Goal: Task Accomplishment & Management: Use online tool/utility

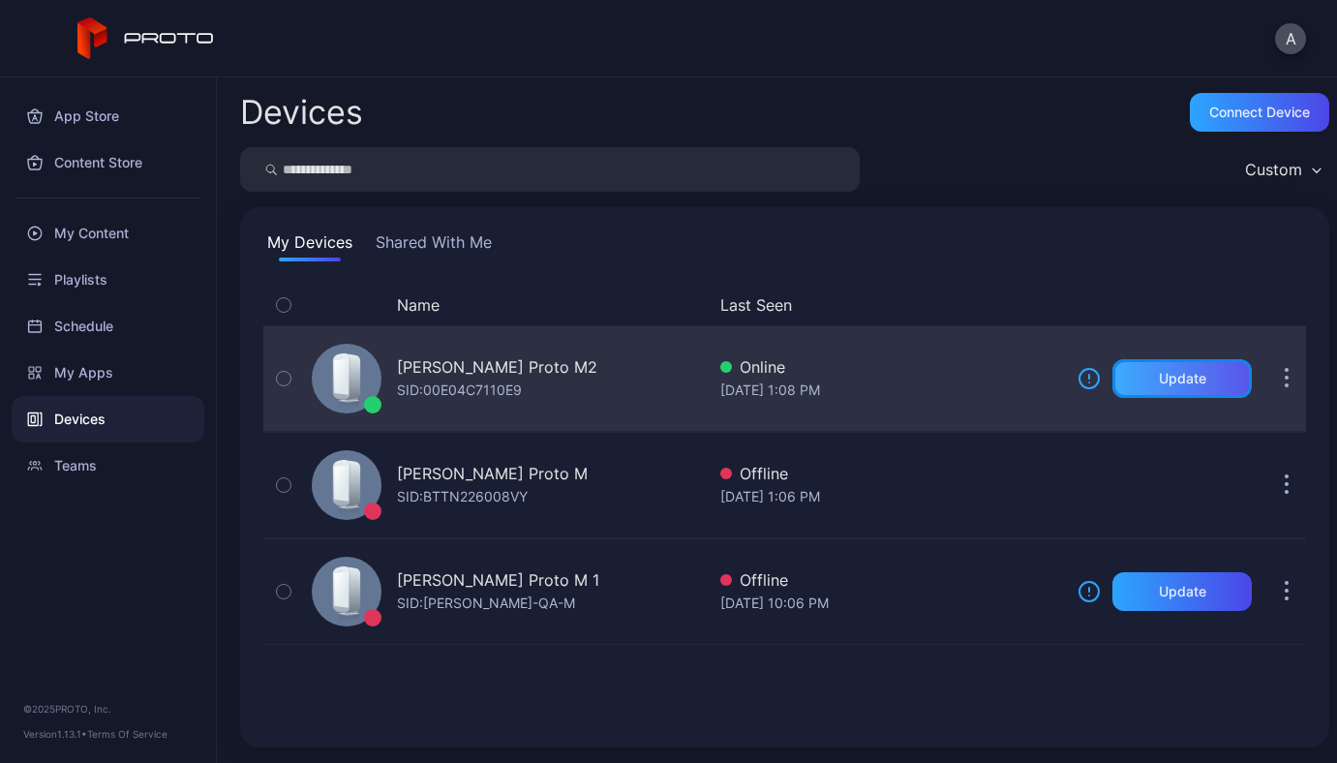
click at [1113, 383] on div "Update" at bounding box center [1182, 378] width 139 height 39
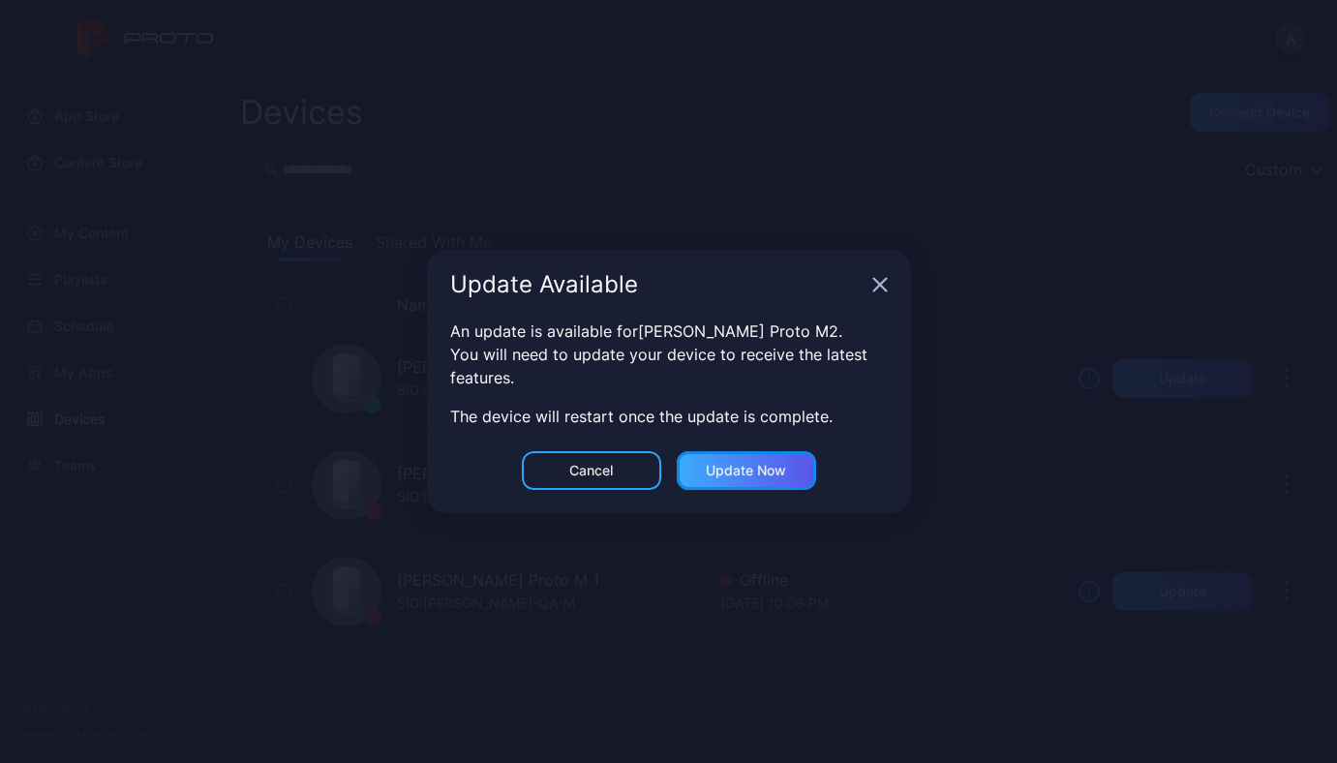
click at [785, 473] on div "Update now" at bounding box center [746, 470] width 80 height 15
